Goal: Task Accomplishment & Management: Manage account settings

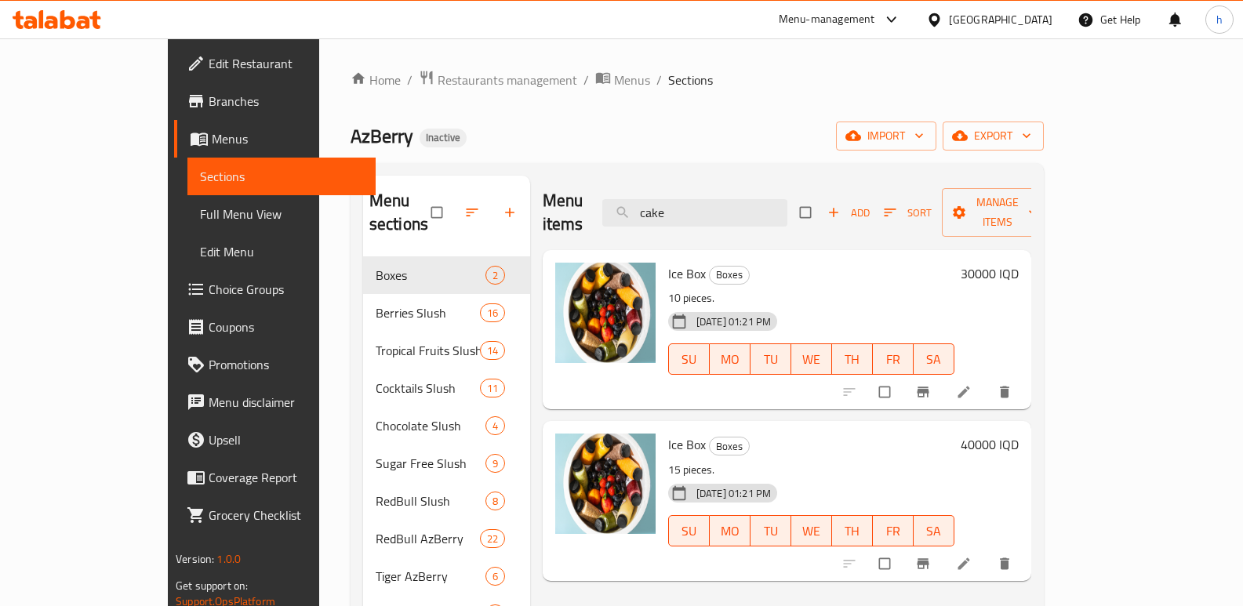
click at [73, 13] on icon at bounding box center [57, 19] width 89 height 19
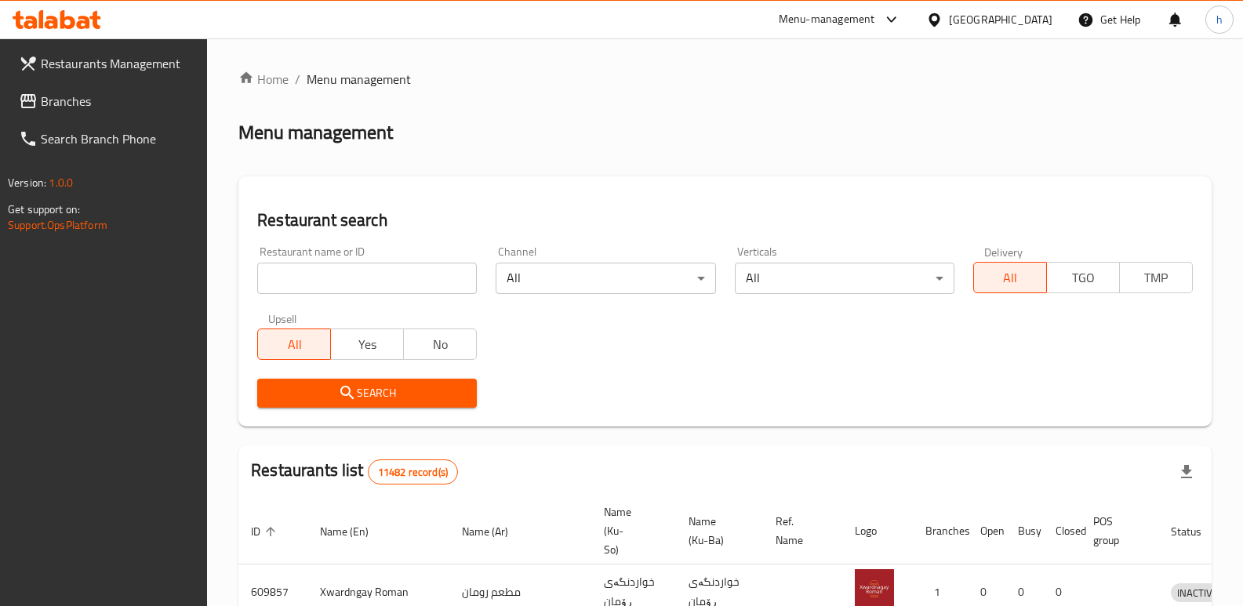
click at [91, 96] on span "Branches" at bounding box center [118, 101] width 154 height 19
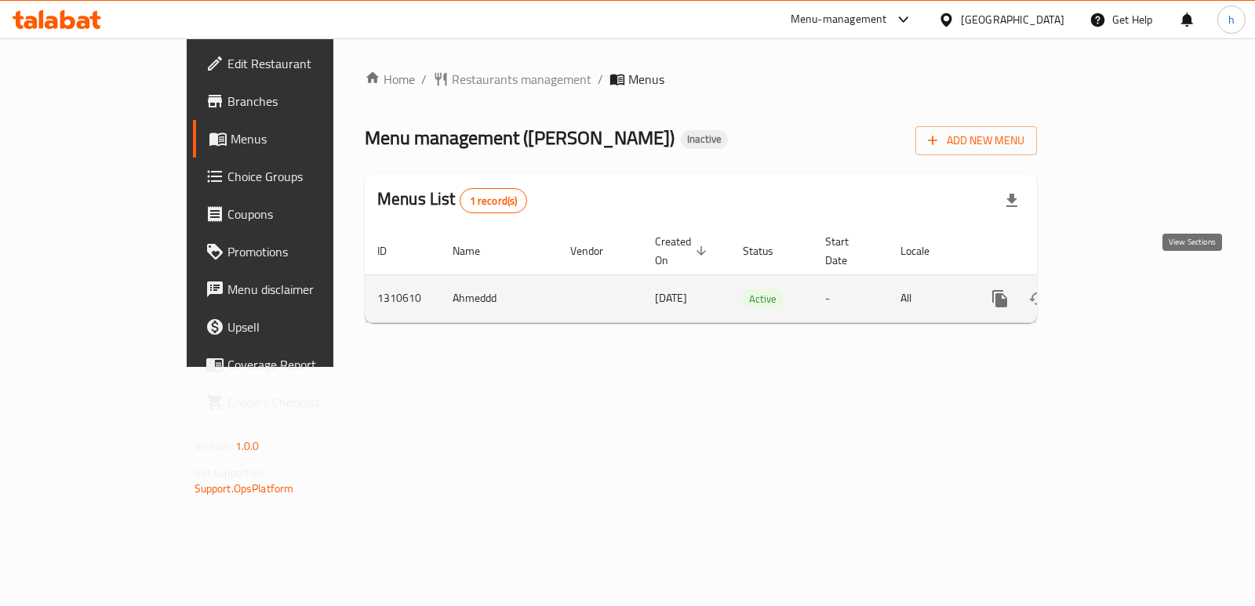
click at [1120, 292] on icon "enhanced table" at bounding box center [1113, 299] width 14 height 14
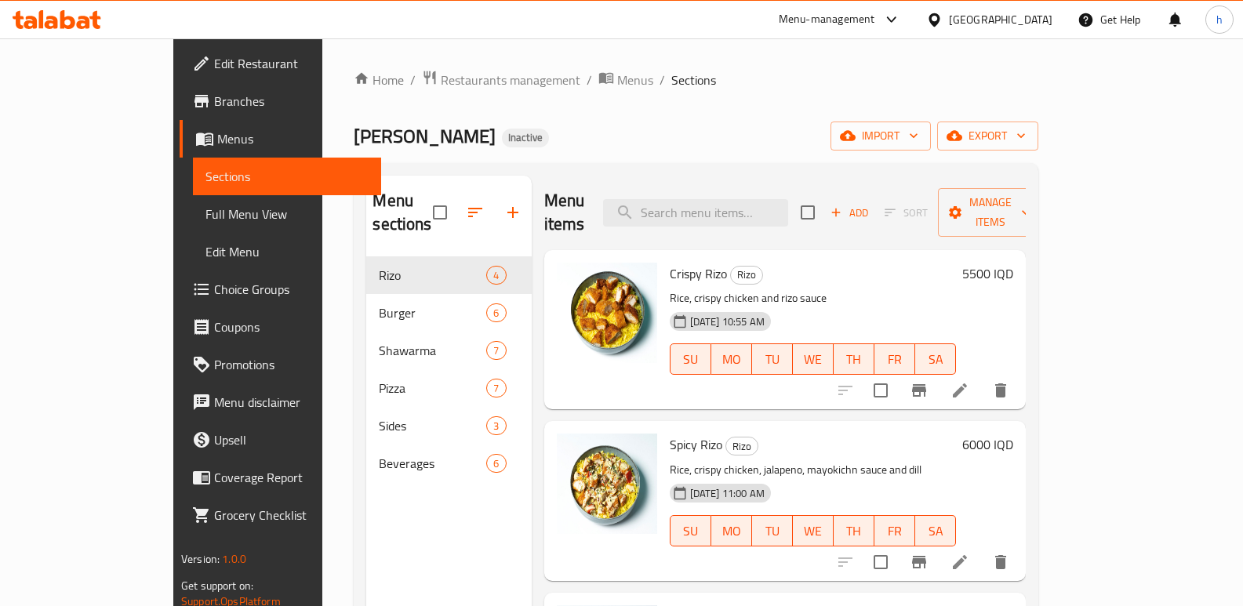
click at [214, 56] on span "Edit Restaurant" at bounding box center [291, 63] width 154 height 19
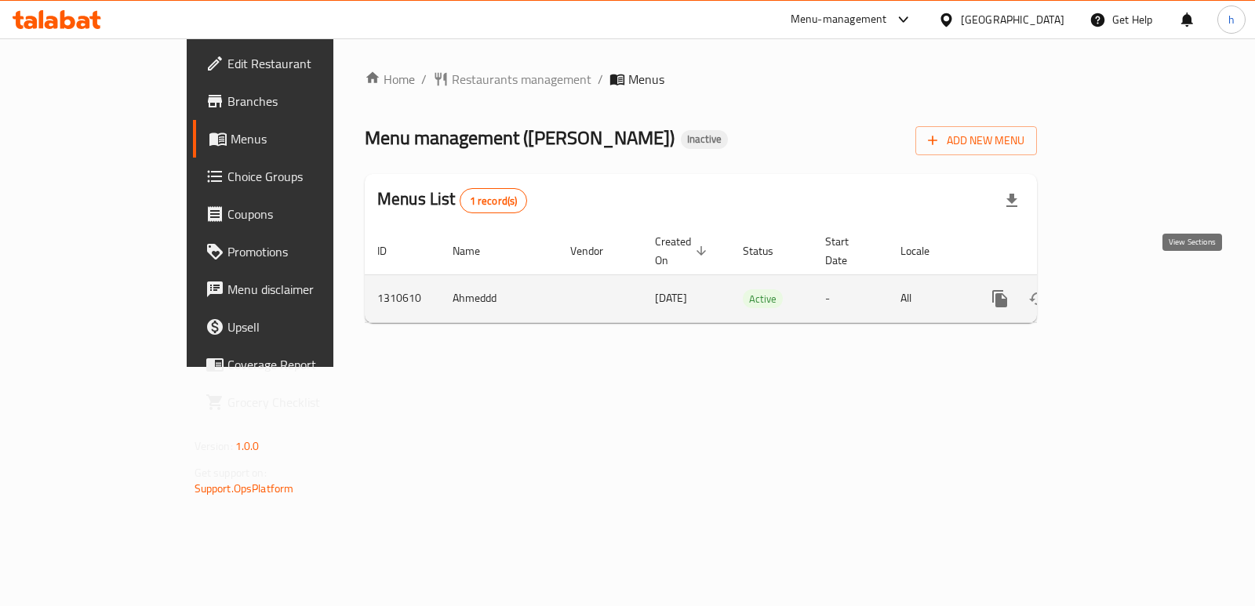
click at [1122, 289] on icon "enhanced table" at bounding box center [1112, 298] width 19 height 19
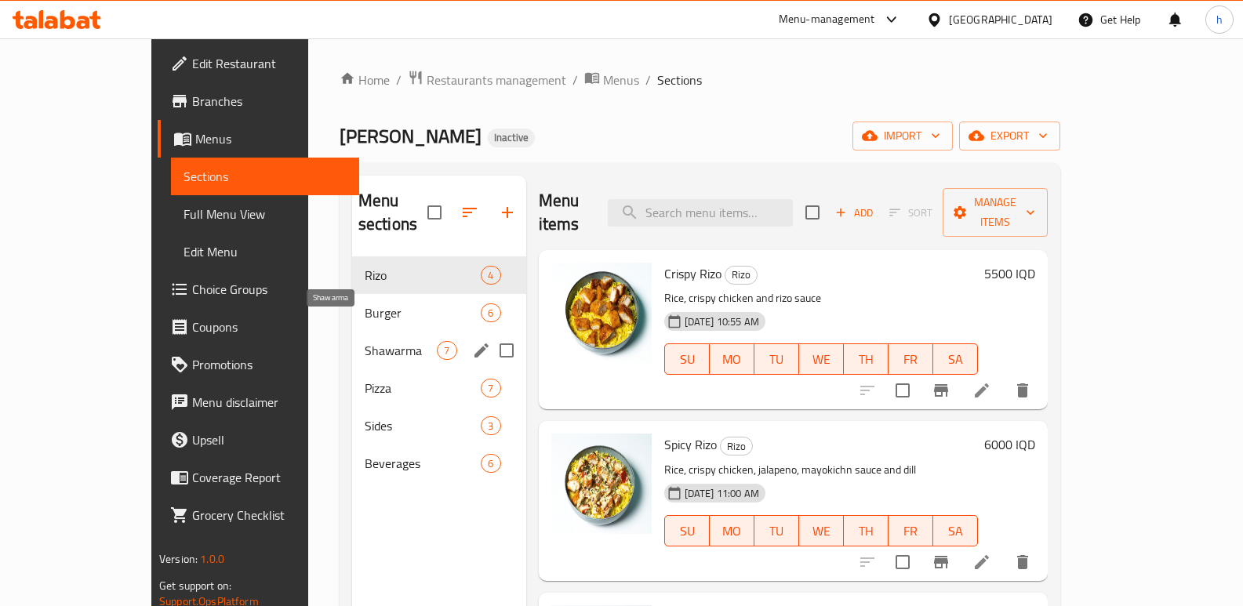
click at [365, 341] on span "Shawarma" at bounding box center [401, 350] width 73 height 19
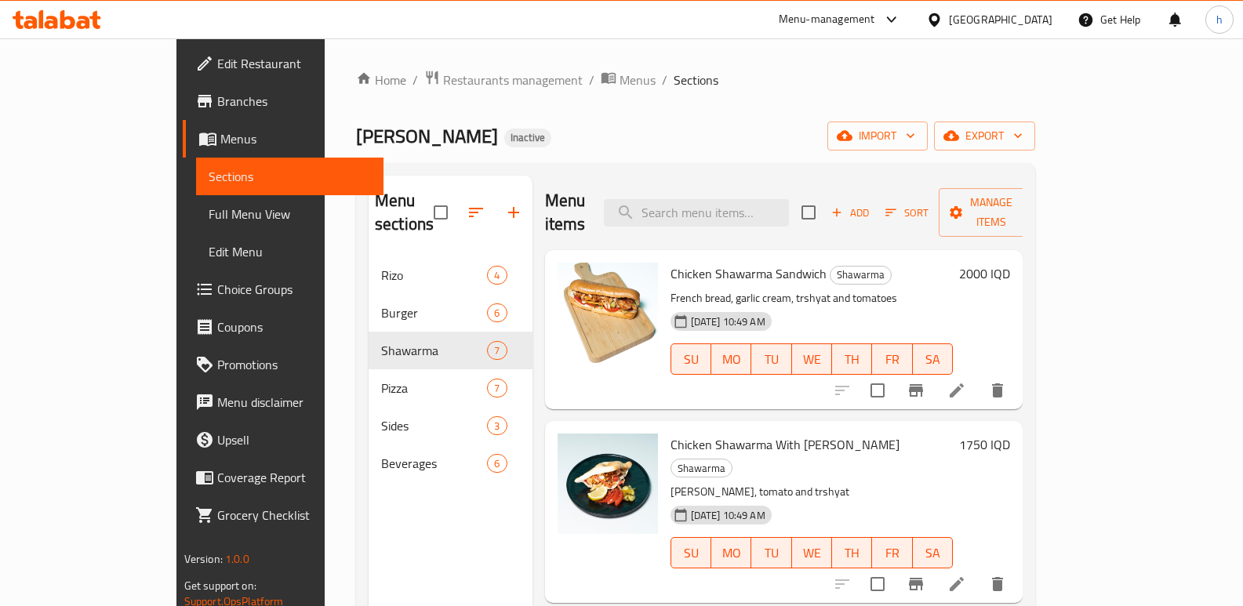
click at [875, 211] on button "Add" at bounding box center [850, 213] width 50 height 24
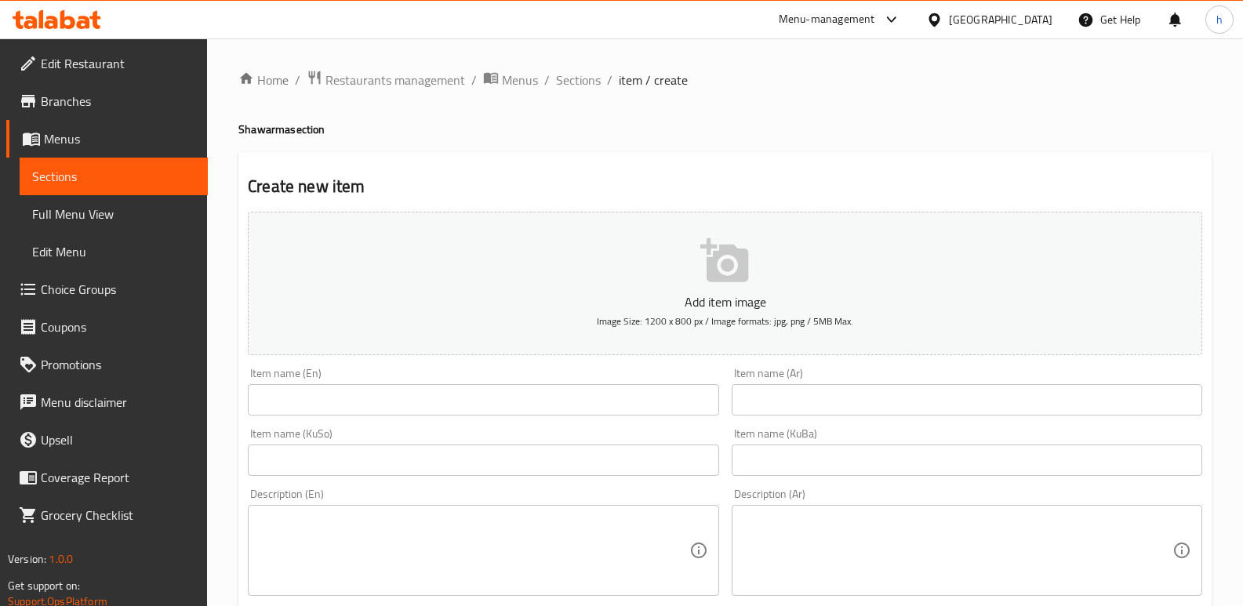
click at [830, 394] on input "text" at bounding box center [967, 399] width 471 height 31
paste input "شاورما لحم [PERSON_NAME]"
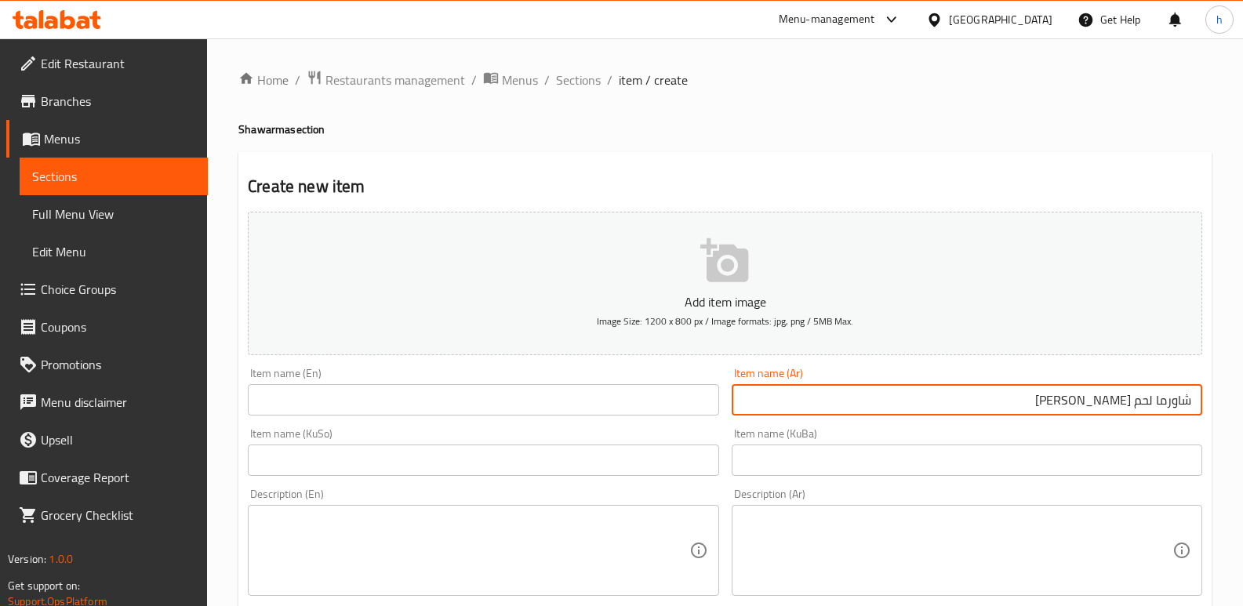
type input "شاورما لحم [PERSON_NAME]"
click at [544, 401] on input "text" at bounding box center [483, 399] width 471 height 31
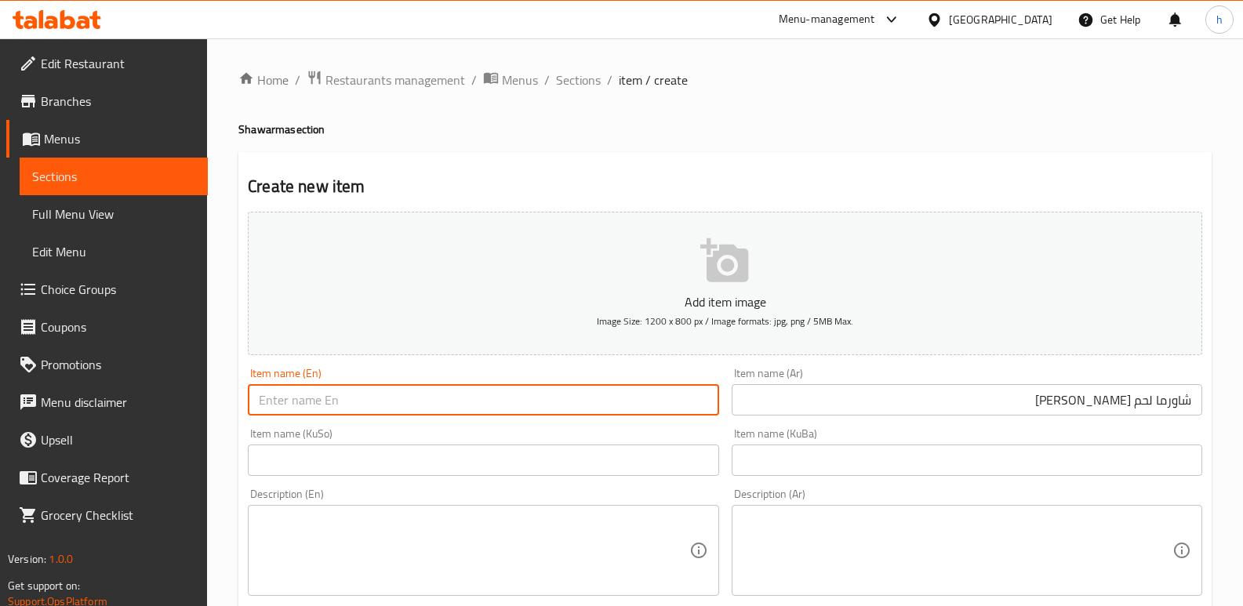
paste input "Meat Shawarma With [PERSON_NAME]"
type input "Meat Shawarma With [PERSON_NAME]"
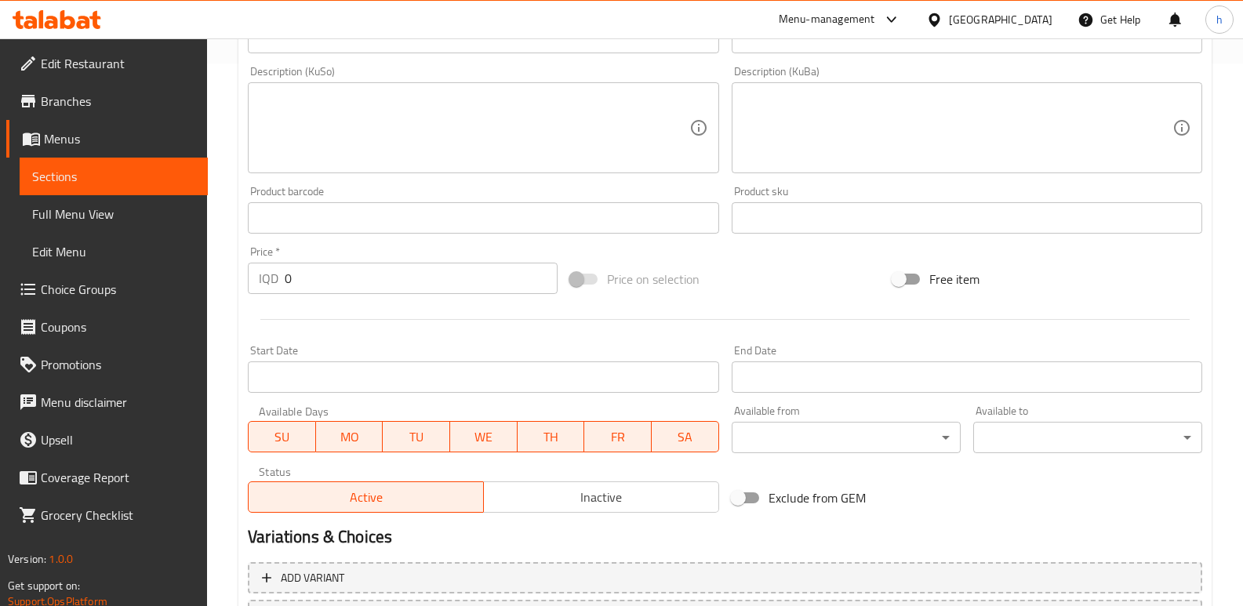
scroll to position [553, 0]
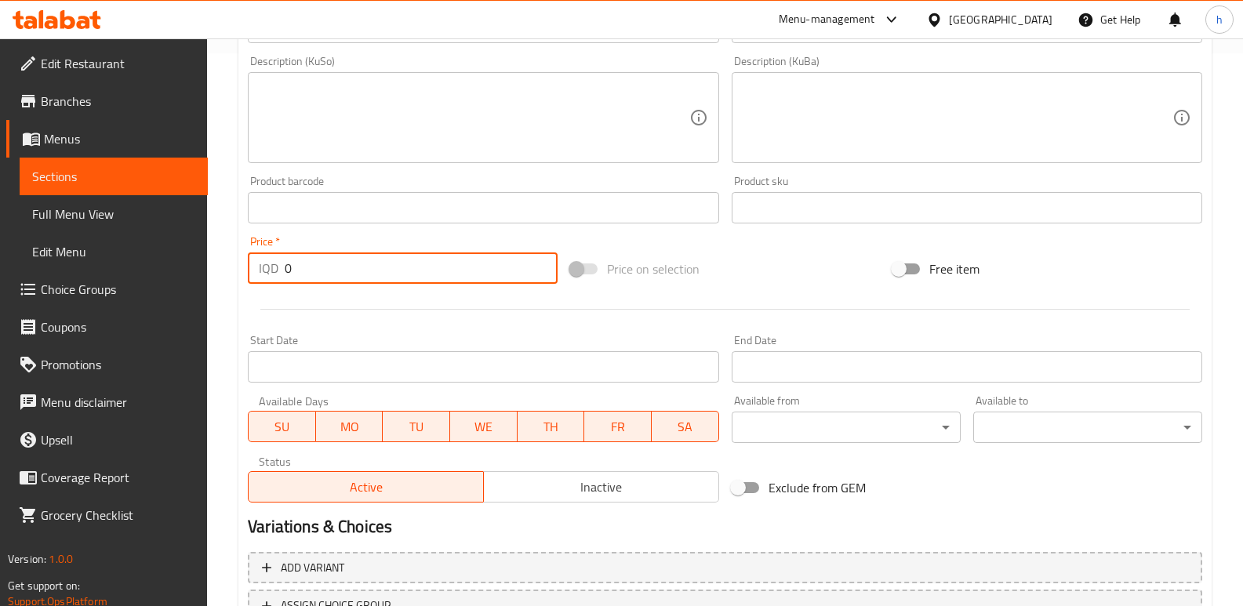
drag, startPoint x: 314, startPoint y: 271, endPoint x: 147, endPoint y: 249, distance: 167.6
click at [178, 251] on div "Edit Restaurant Branches Menus Sections Full Menu View Edit Menu Choice Groups …" at bounding box center [621, 111] width 1243 height 1250
paste input "175"
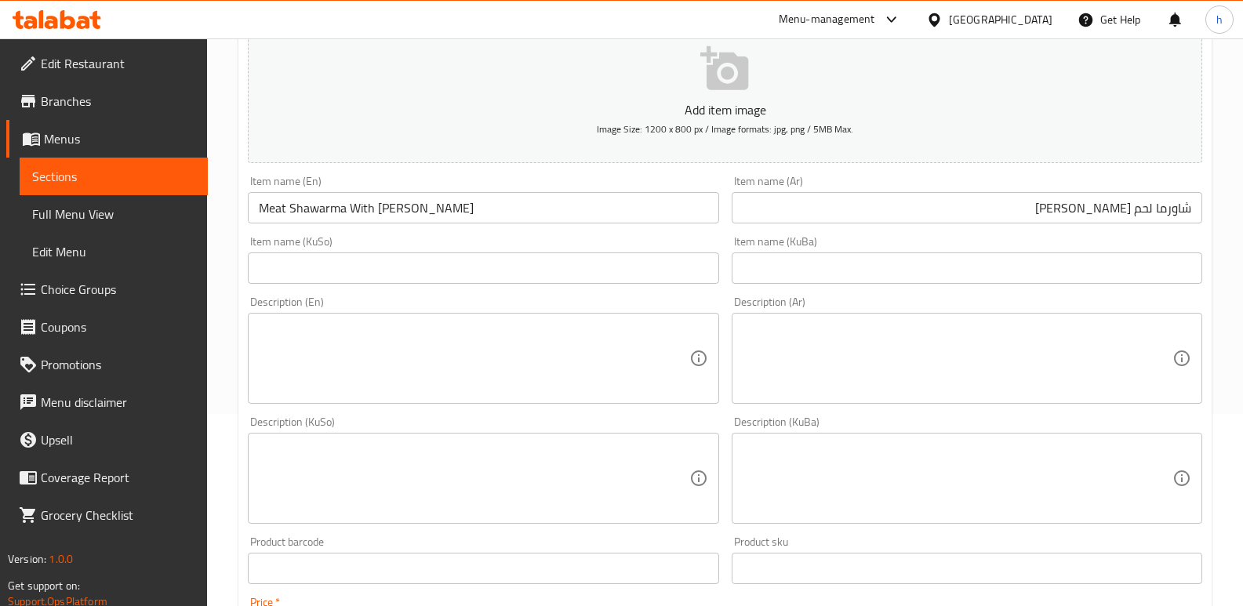
scroll to position [172, 0]
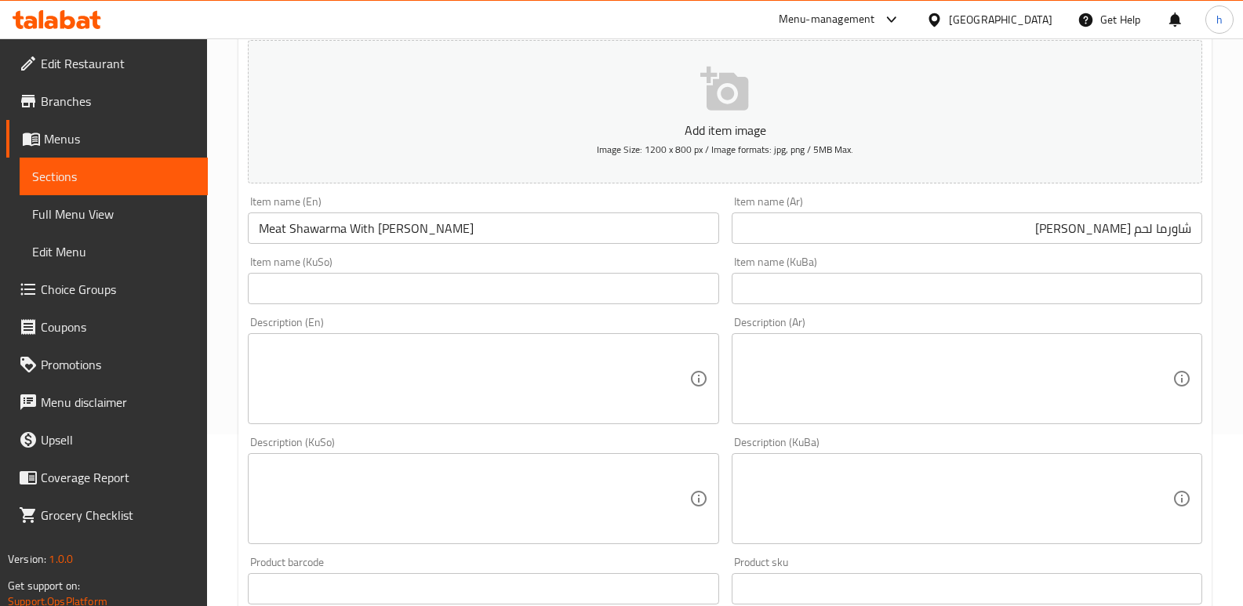
type input "1750"
click at [660, 292] on input "text" at bounding box center [483, 288] width 471 height 31
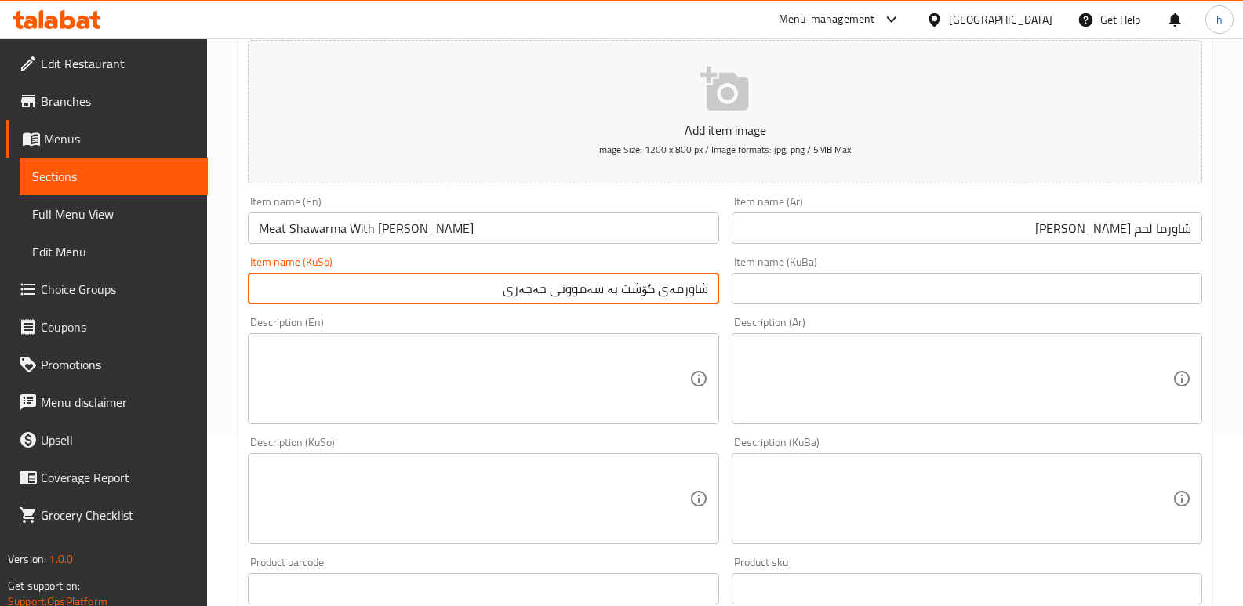
drag, startPoint x: 507, startPoint y: 287, endPoint x: 733, endPoint y: 280, distance: 226.7
click at [733, 280] on div "Add item image Image Size: 1200 x 800 px / Image formats: jpg, png / 5MB Max. I…" at bounding box center [725, 462] width 967 height 856
type input "شاورمەی گۆشت بە سەموونی حەجەری"
click at [782, 292] on input "text" at bounding box center [967, 288] width 471 height 31
paste input "شاورمەی گۆشت بە سەموونی حەجەری"
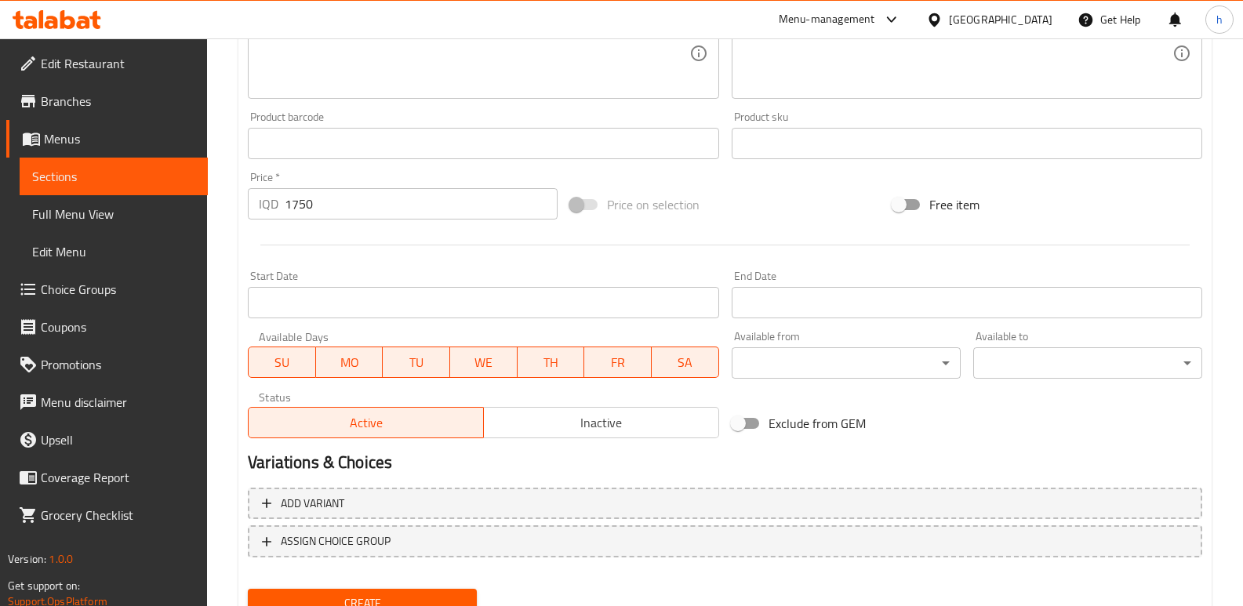
scroll to position [682, 0]
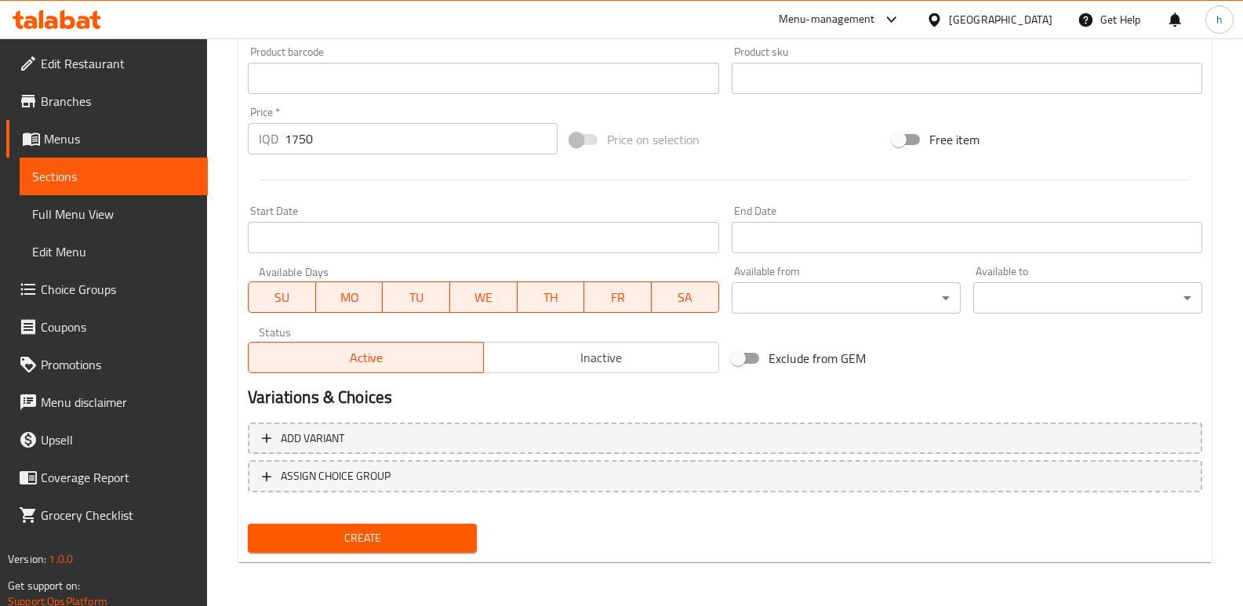
type input "شاورمەی گۆشت بە سەموونی حەجەری"
click at [463, 527] on button "Create" at bounding box center [362, 538] width 229 height 29
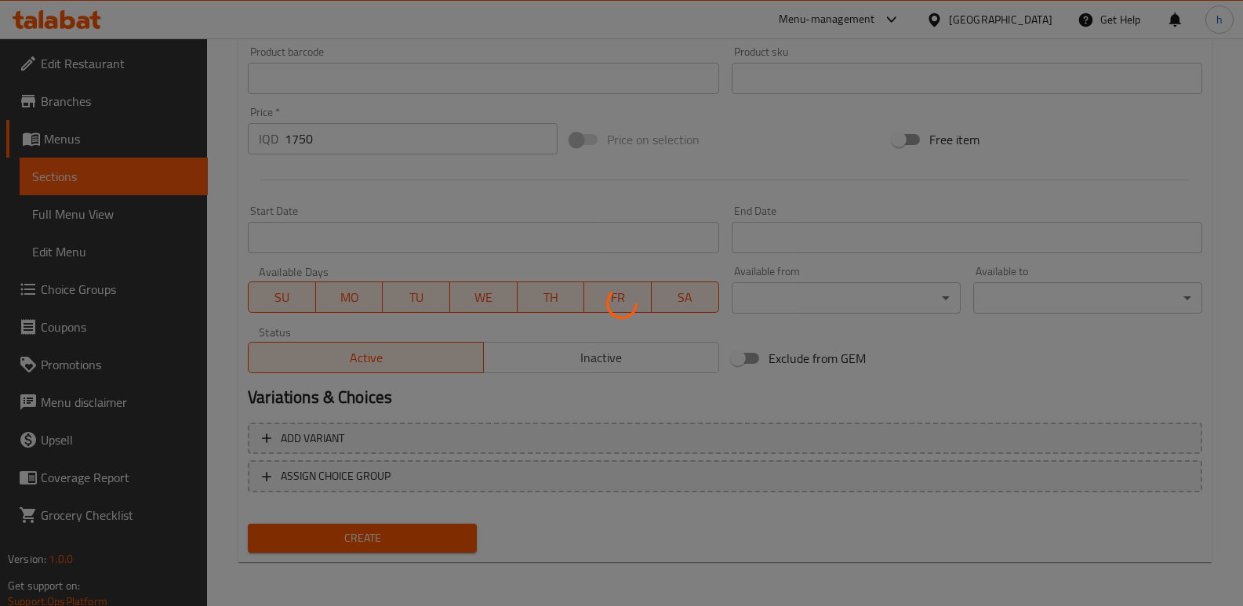
type input "0"
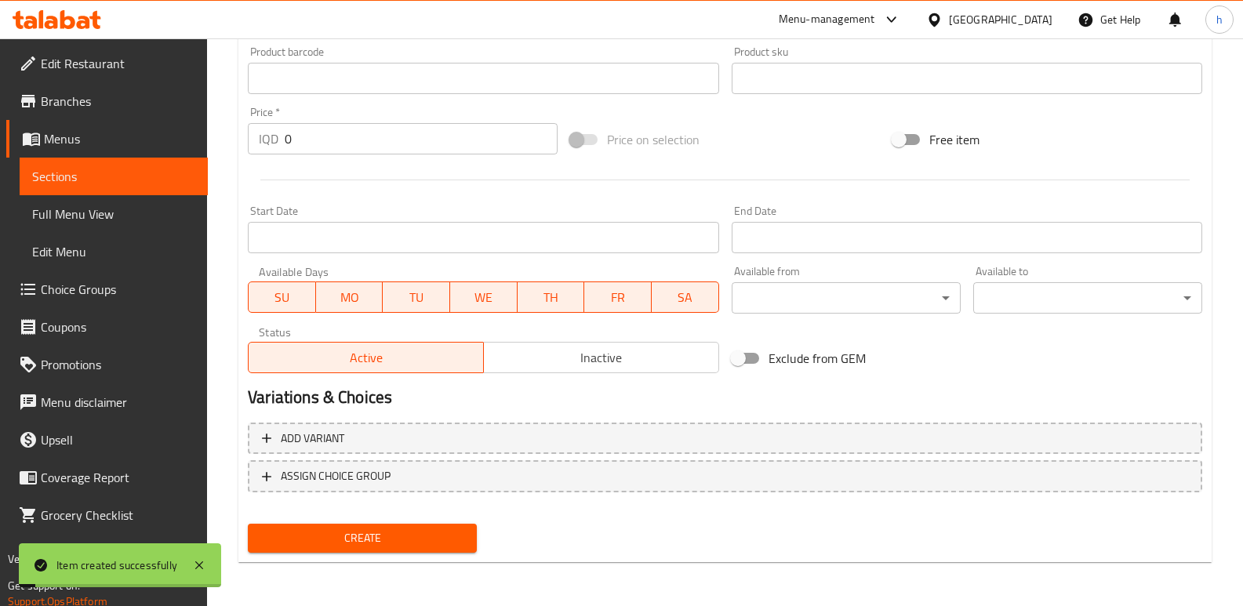
click at [154, 165] on link "Sections" at bounding box center [114, 177] width 188 height 38
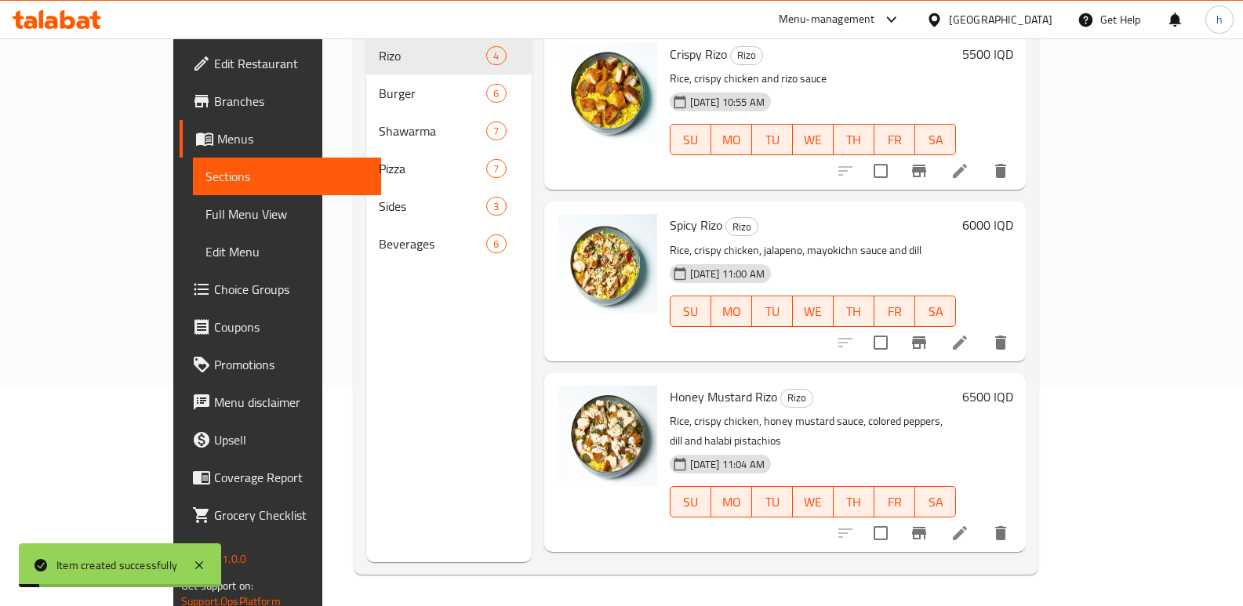
scroll to position [220, 0]
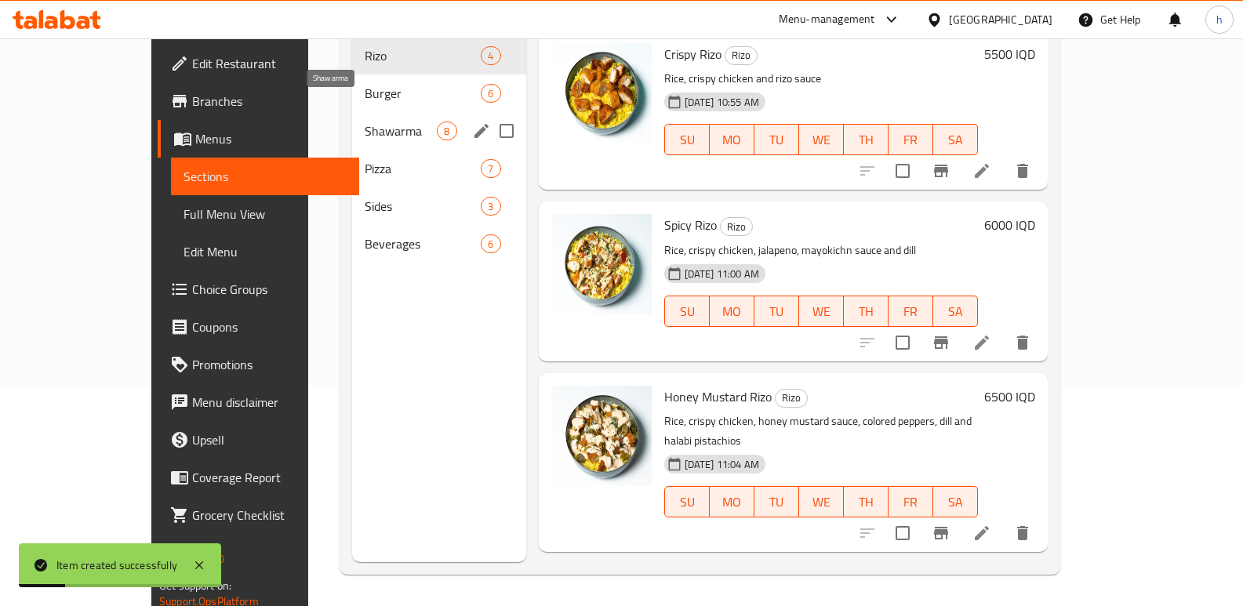
drag, startPoint x: 311, startPoint y: 102, endPoint x: 336, endPoint y: 122, distance: 31.7
click at [365, 122] on span "Shawarma" at bounding box center [401, 131] width 73 height 19
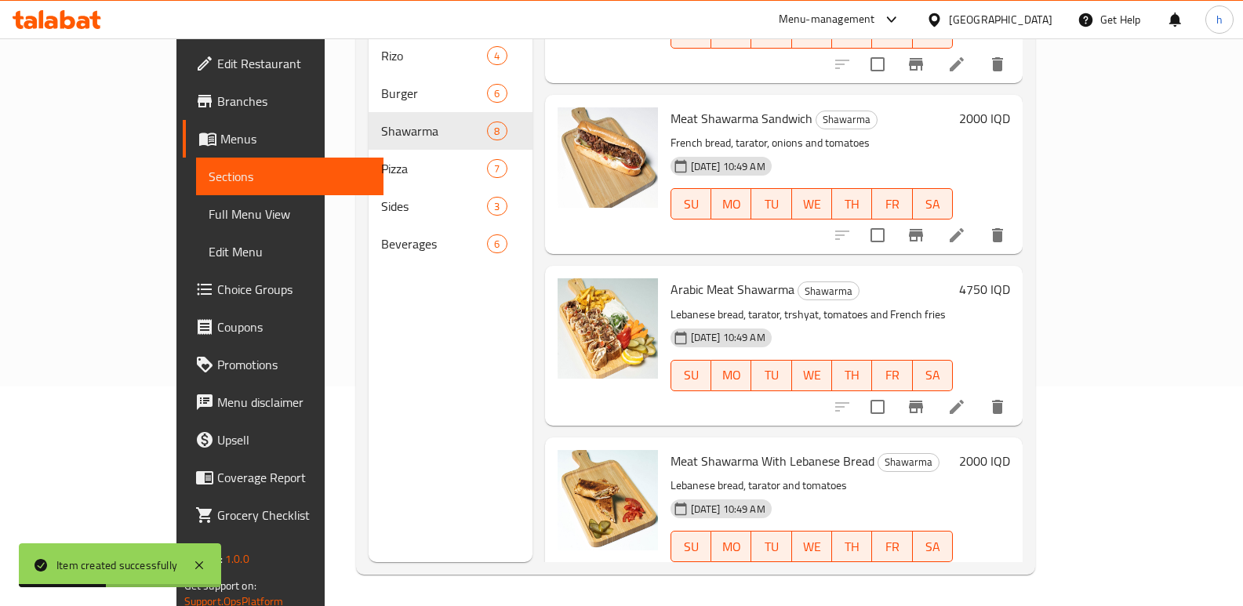
scroll to position [780, 0]
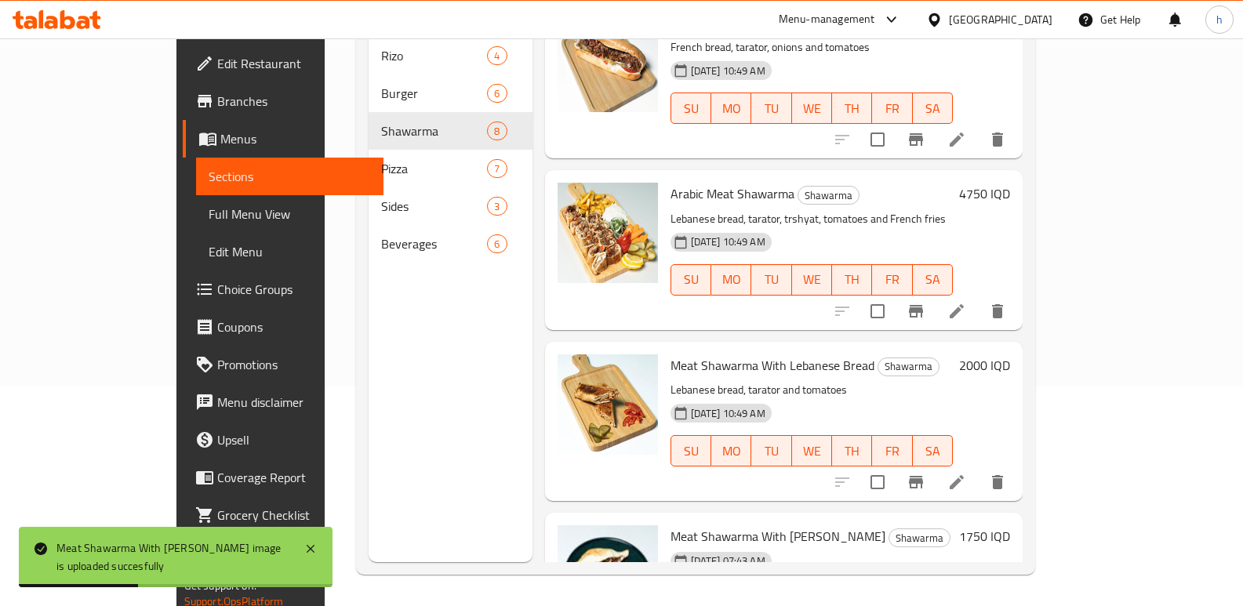
click at [209, 207] on span "Full Menu View" at bounding box center [290, 214] width 163 height 19
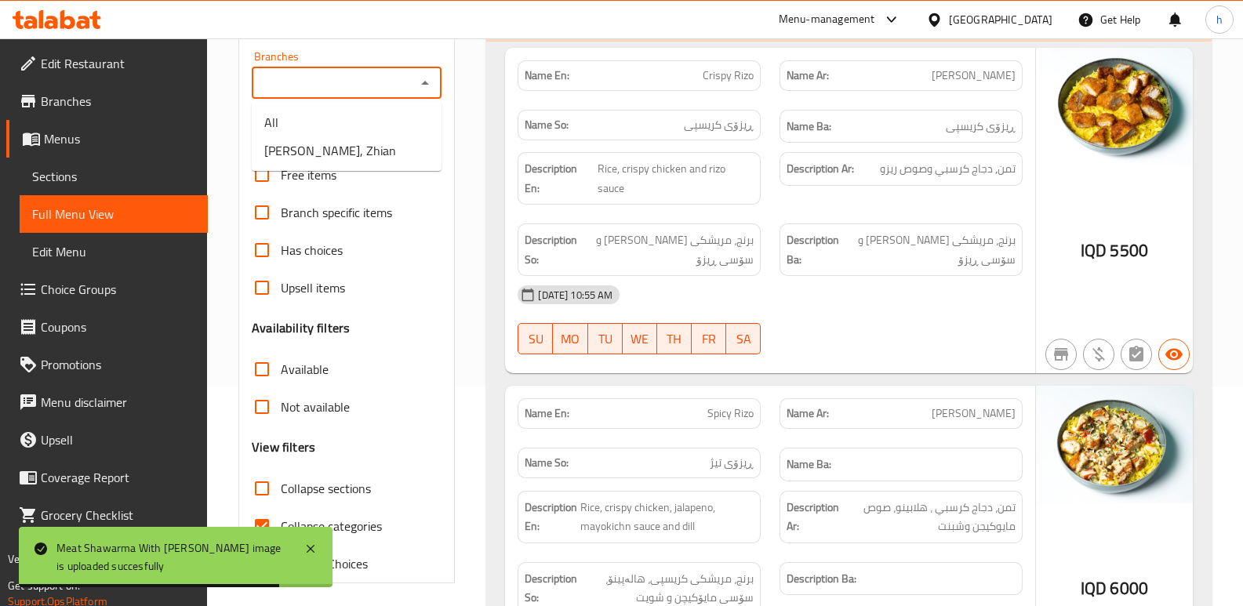
click at [353, 72] on input "Branches" at bounding box center [333, 83] width 154 height 22
click at [340, 154] on span "[PERSON_NAME], Zhian" at bounding box center [330, 150] width 132 height 19
type input "[PERSON_NAME], Zhian"
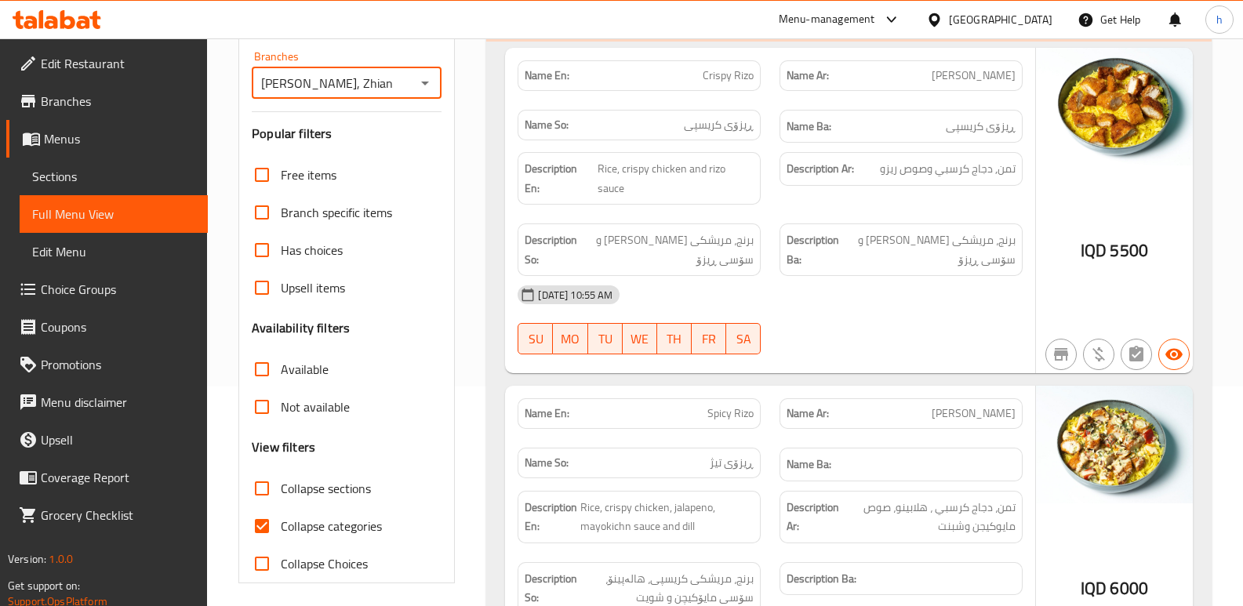
click at [260, 525] on input "Collapse categories" at bounding box center [262, 526] width 38 height 38
checkbox input "false"
click at [256, 489] on input "Collapse sections" at bounding box center [262, 489] width 38 height 38
checkbox input "true"
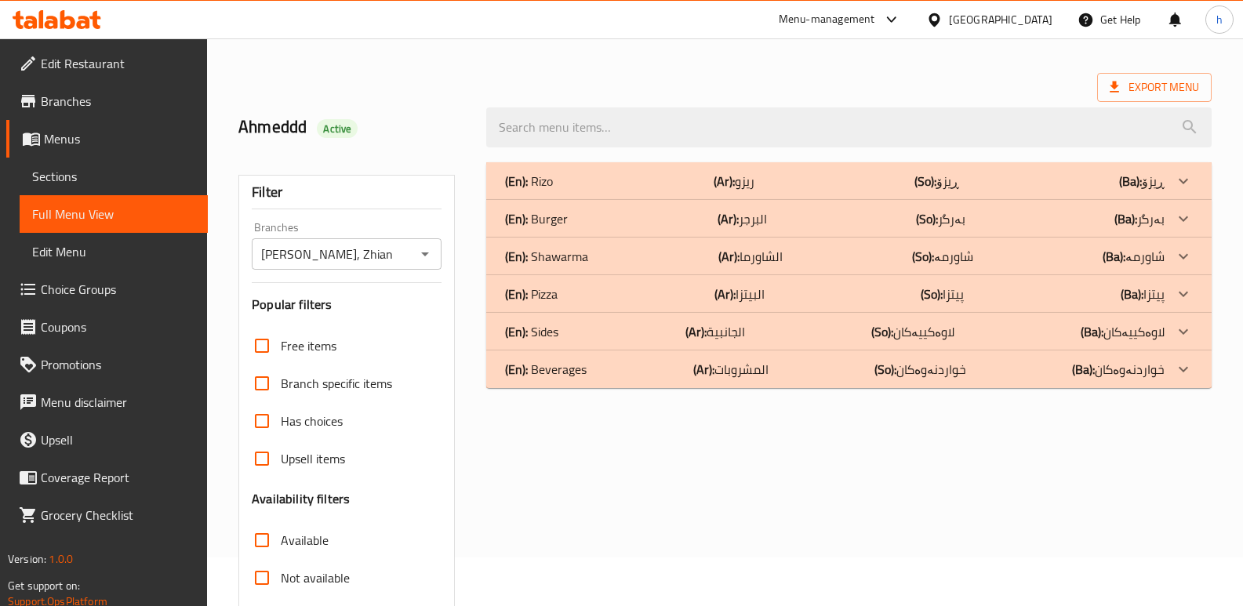
scroll to position [32, 0]
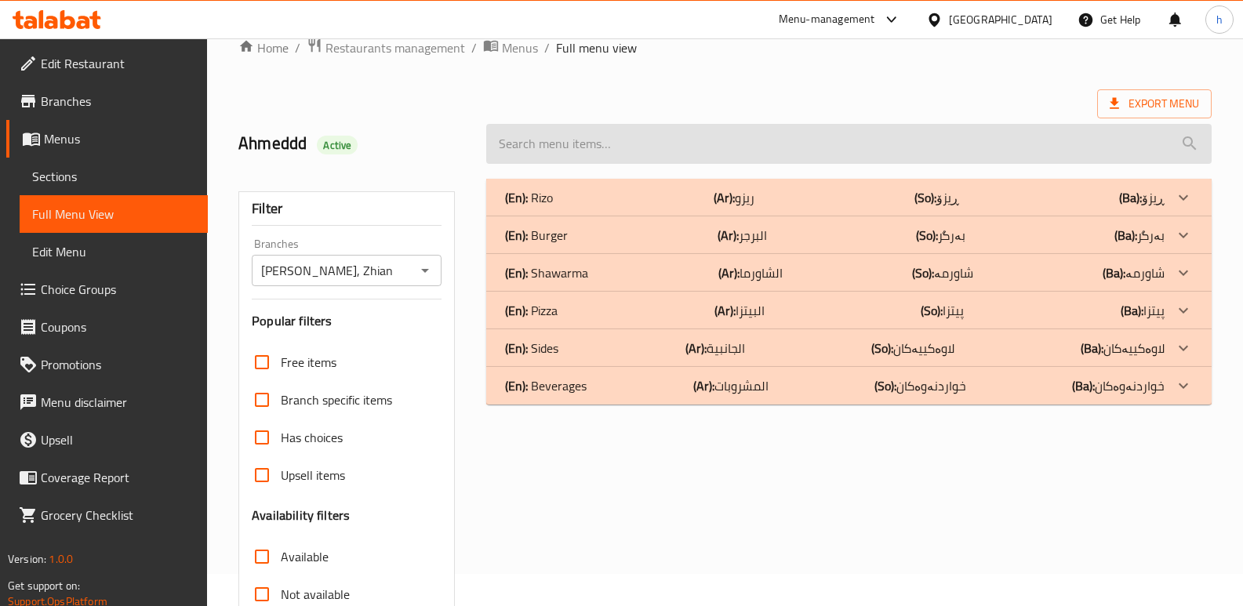
click at [619, 146] on input "search" at bounding box center [848, 144] width 725 height 40
paste input "Meat Shawarma With [PERSON_NAME]"
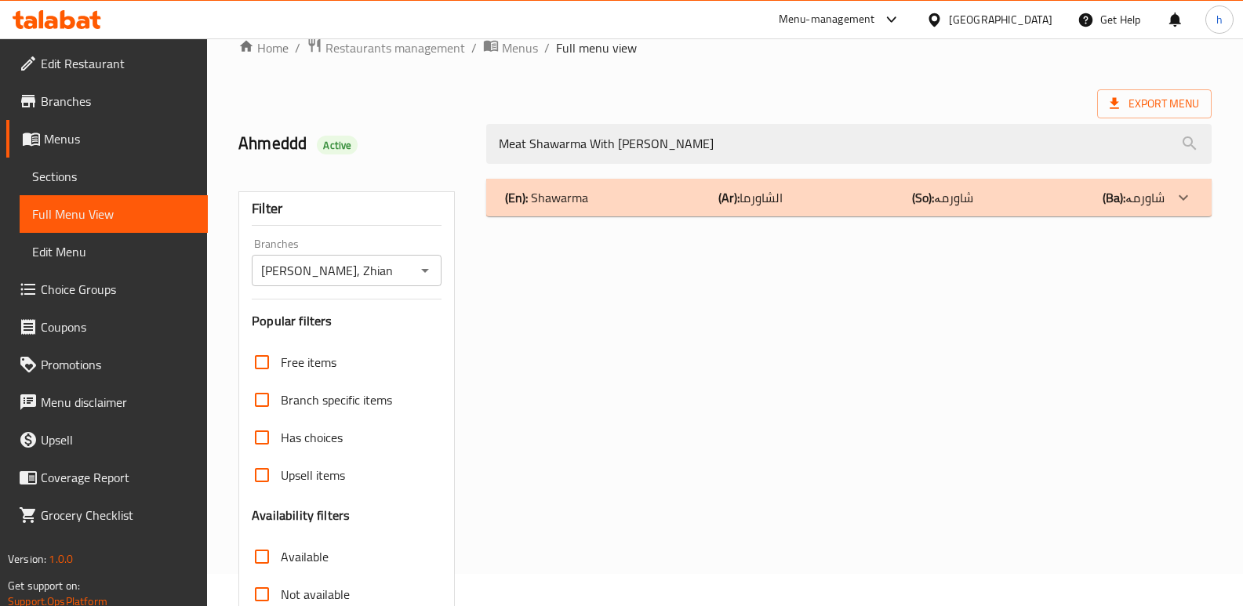
type input "Meat Shawarma With [PERSON_NAME]"
click at [830, 209] on div "(En): Shawarma (Ar): الشاورما (So): شاورمە (Ba): شاورمە" at bounding box center [848, 198] width 725 height 38
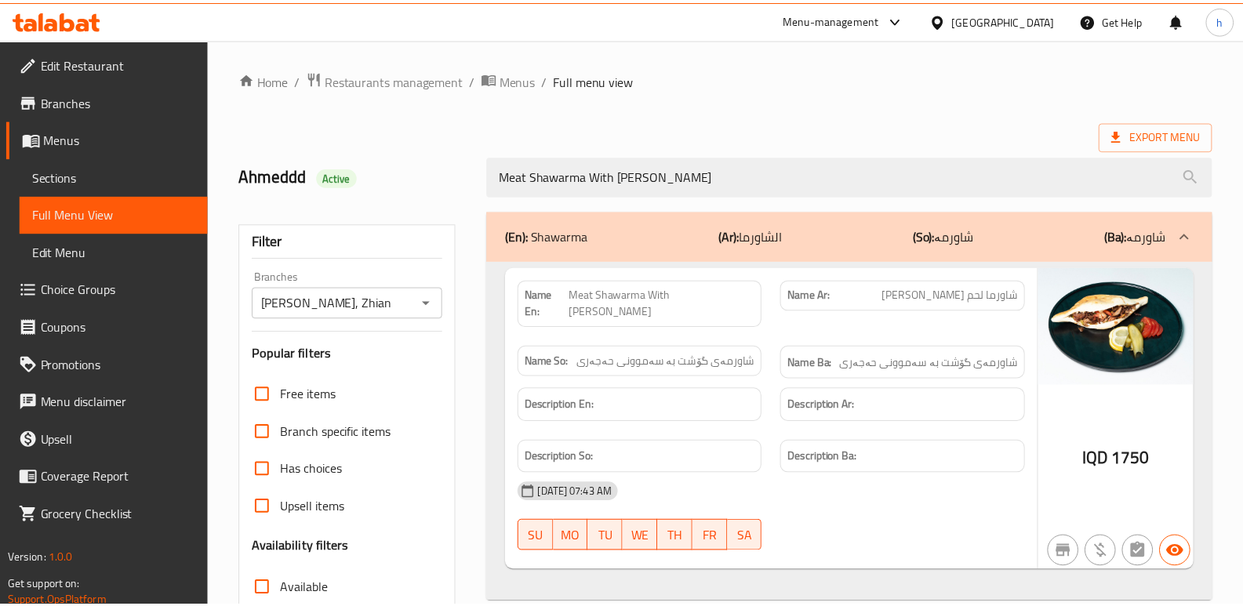
scroll to position [228, 0]
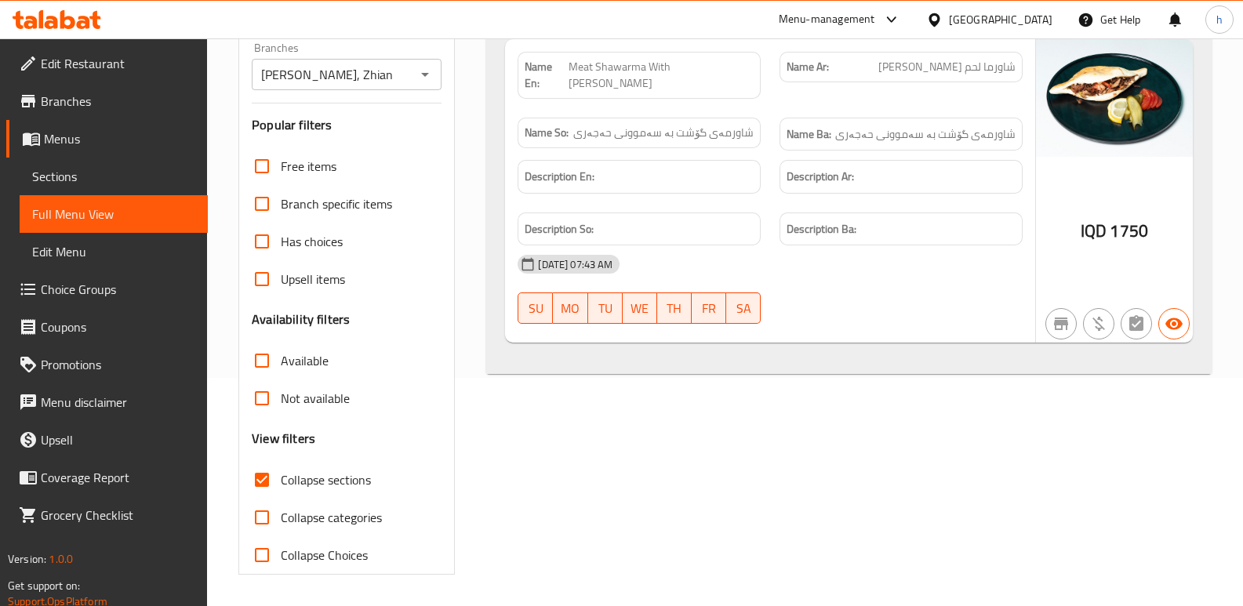
click at [72, 22] on icon at bounding box center [67, 19] width 15 height 19
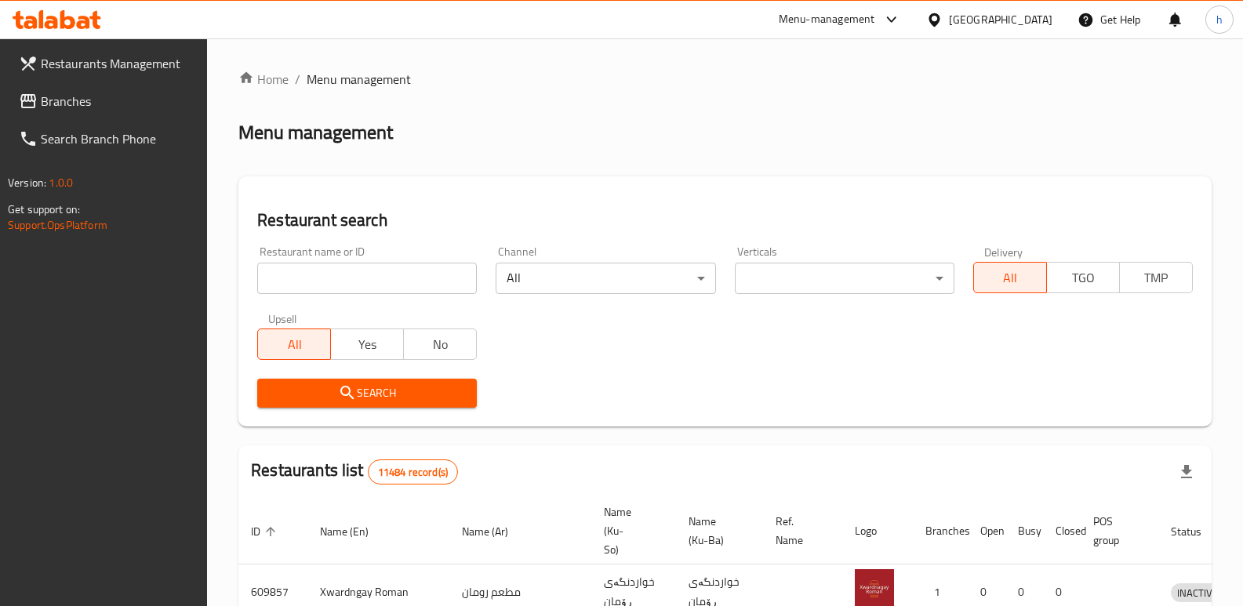
scroll to position [205, 0]
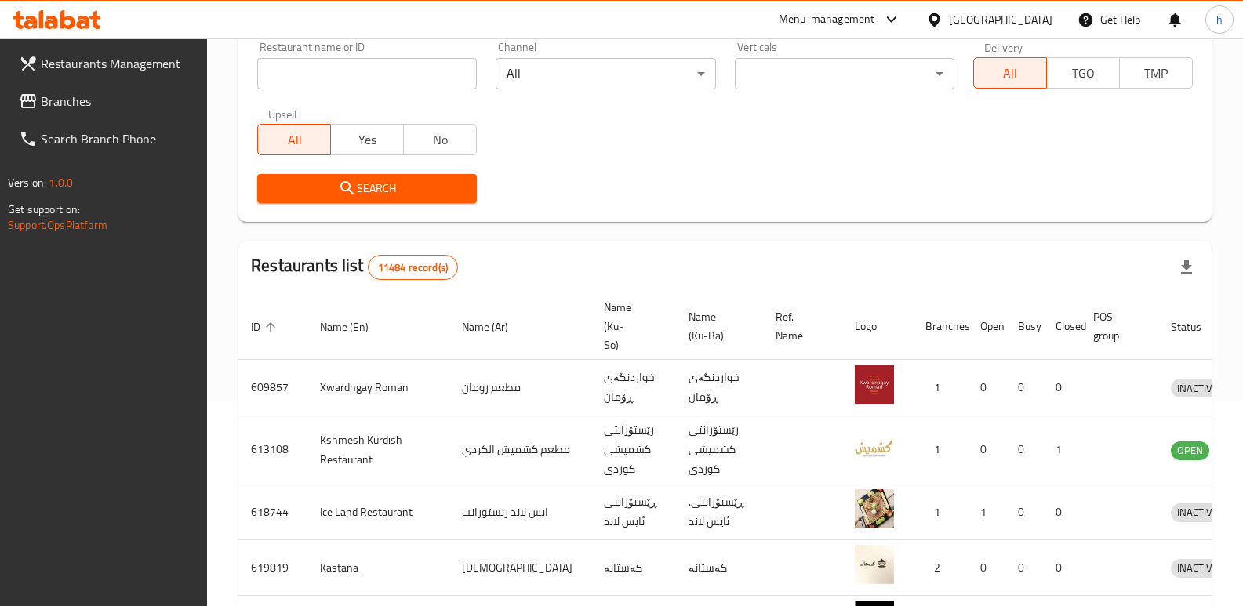
click at [76, 110] on span "Branches" at bounding box center [118, 101] width 154 height 19
